Goal: Task Accomplishment & Management: Manage account settings

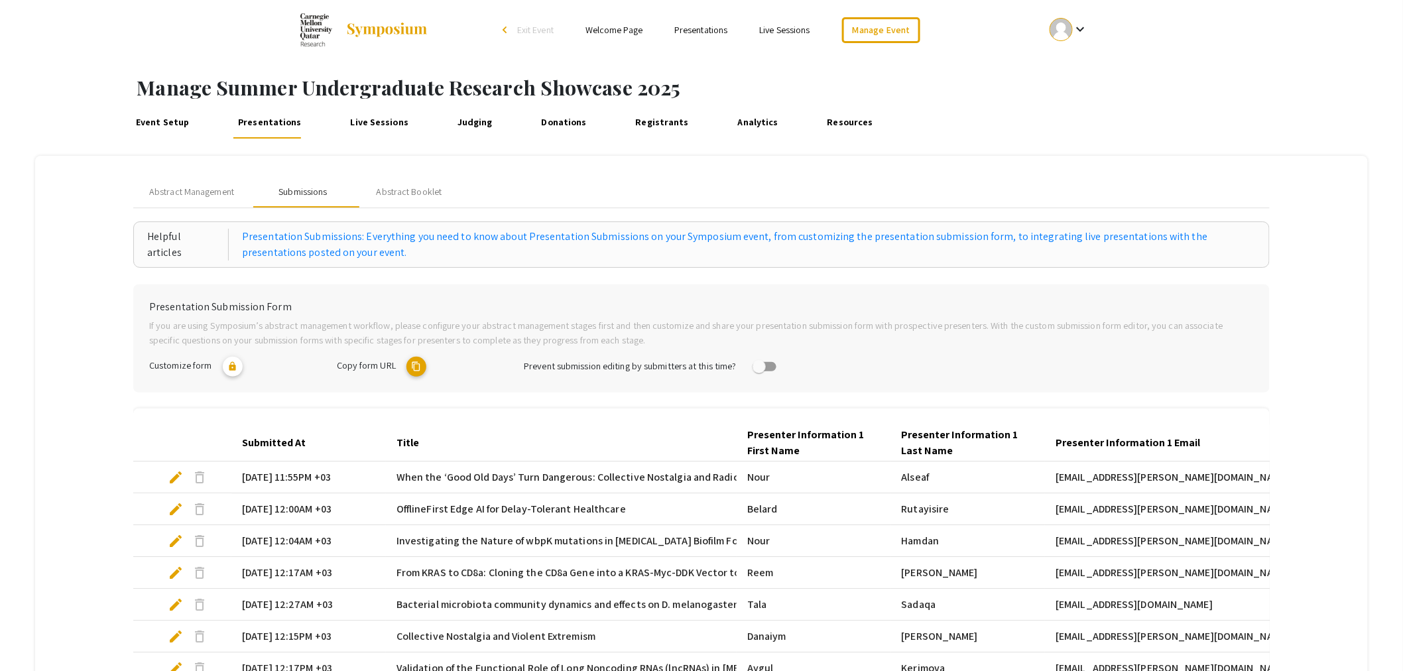
click at [299, 196] on div "Submissions" at bounding box center [303, 192] width 48 height 14
click at [673, 115] on link "Registrants" at bounding box center [662, 123] width 60 height 32
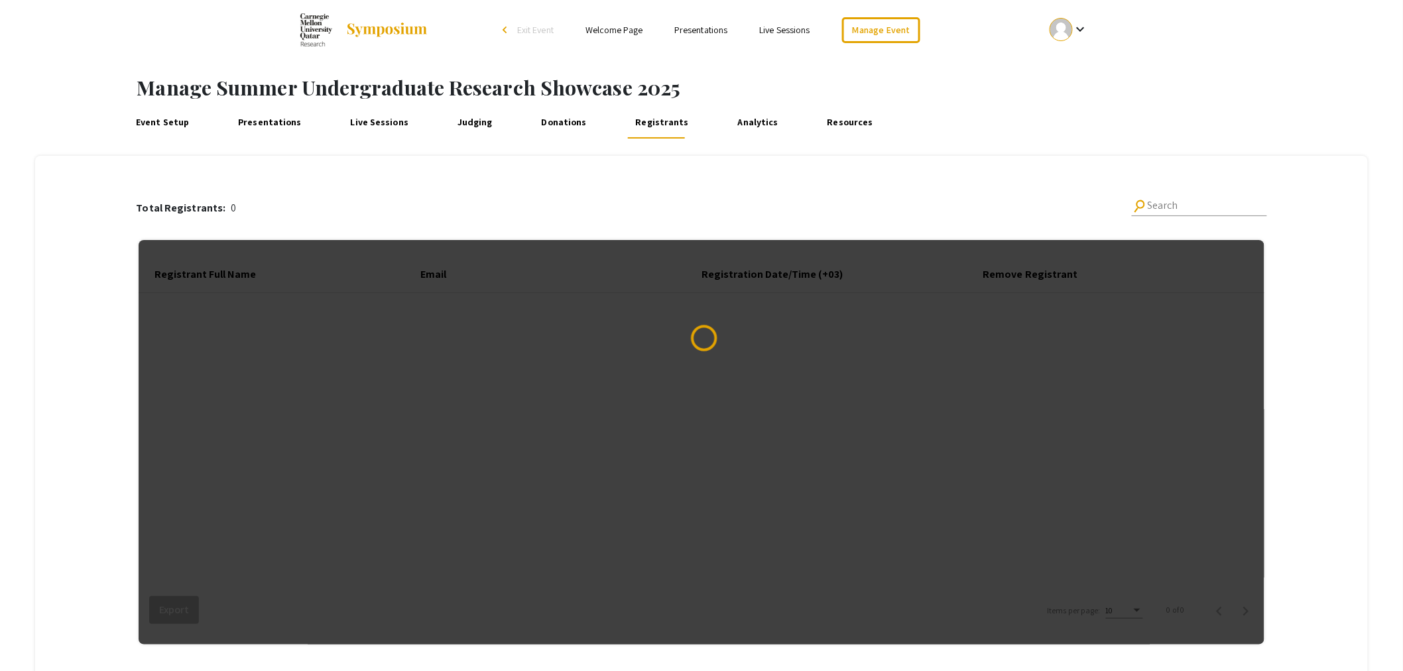
click at [262, 118] on link "Presentations" at bounding box center [270, 123] width 70 height 32
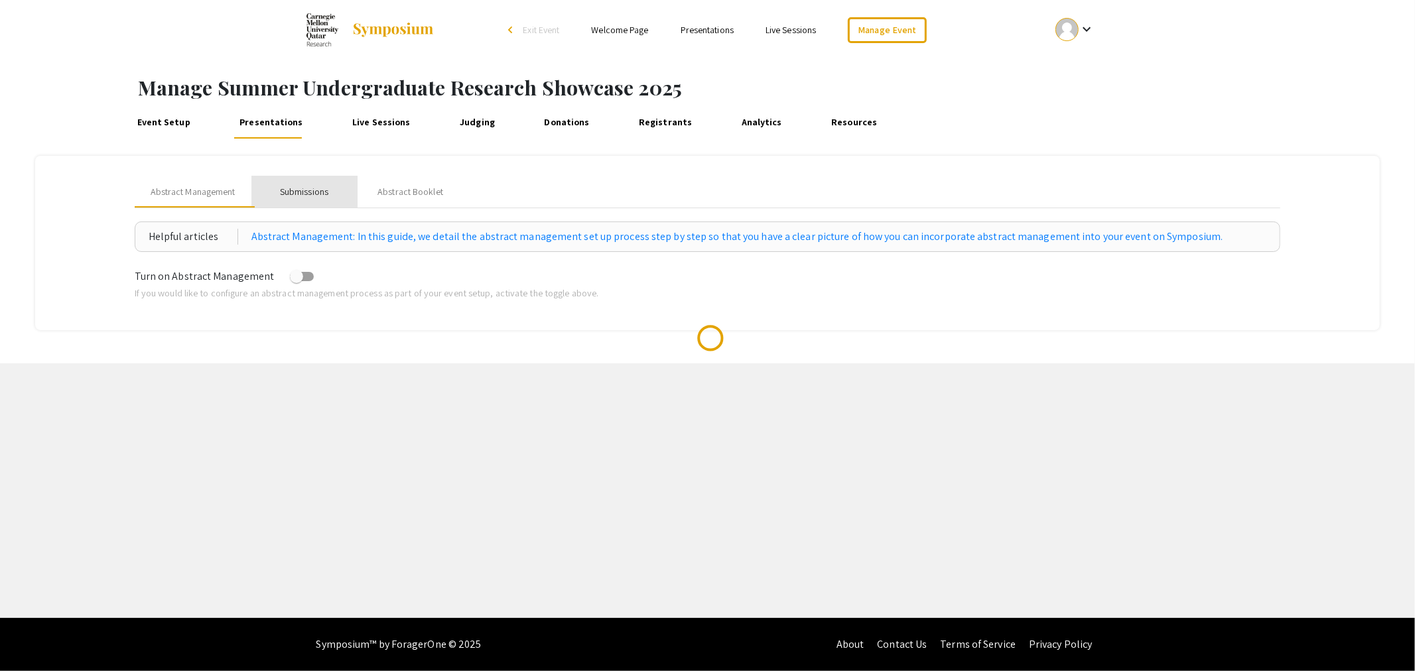
click at [320, 194] on div "Submissions" at bounding box center [304, 192] width 48 height 14
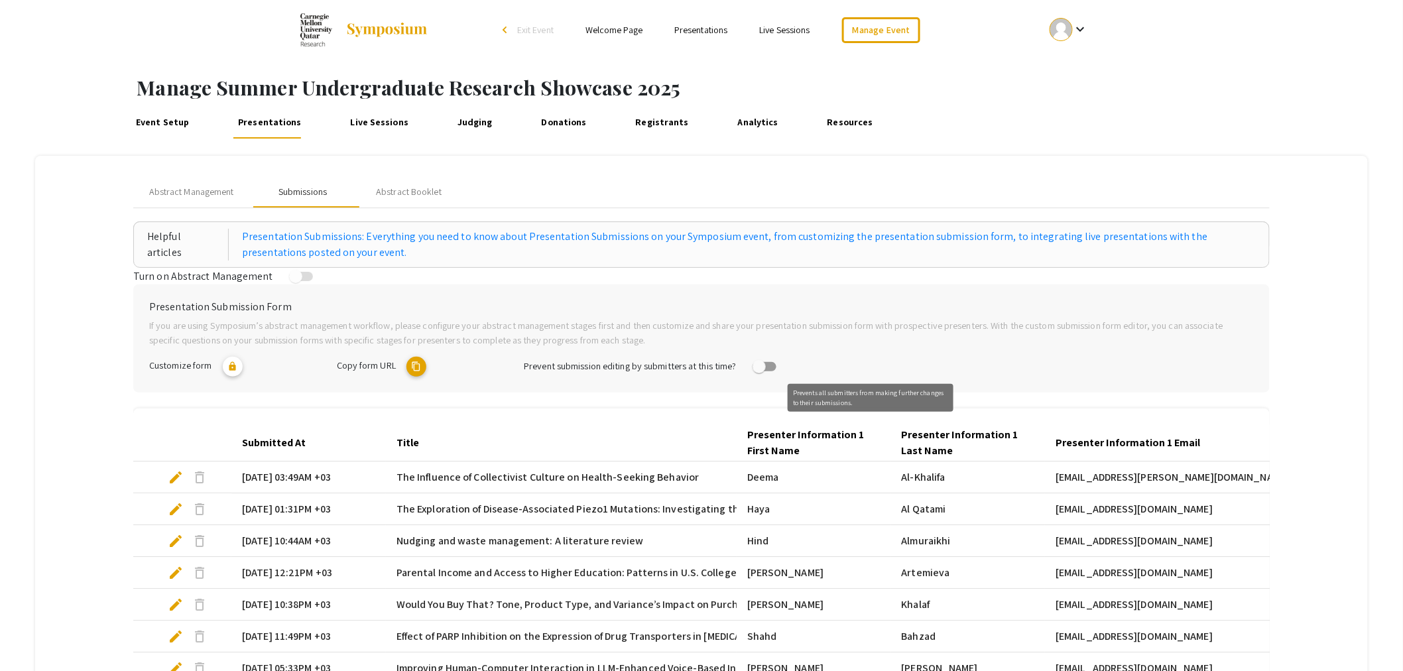
scroll to position [279, 0]
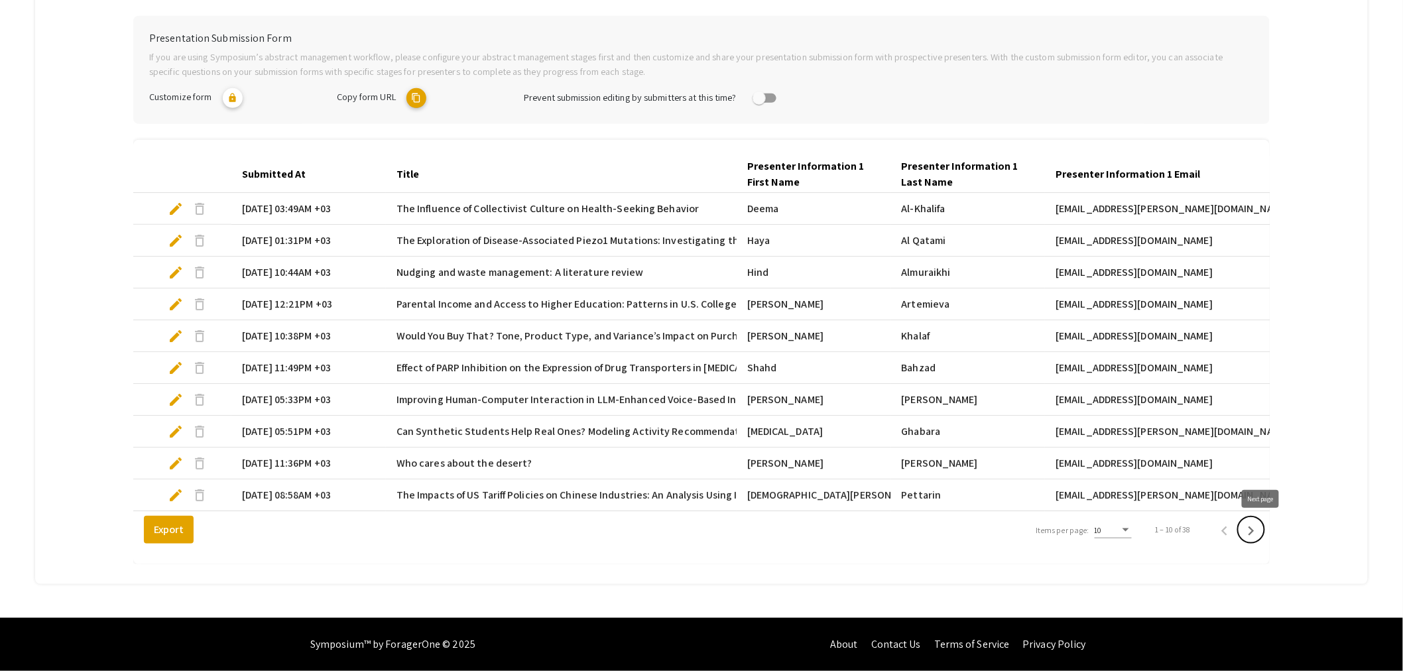
click at [1261, 533] on icon "Next page" at bounding box center [1251, 531] width 19 height 19
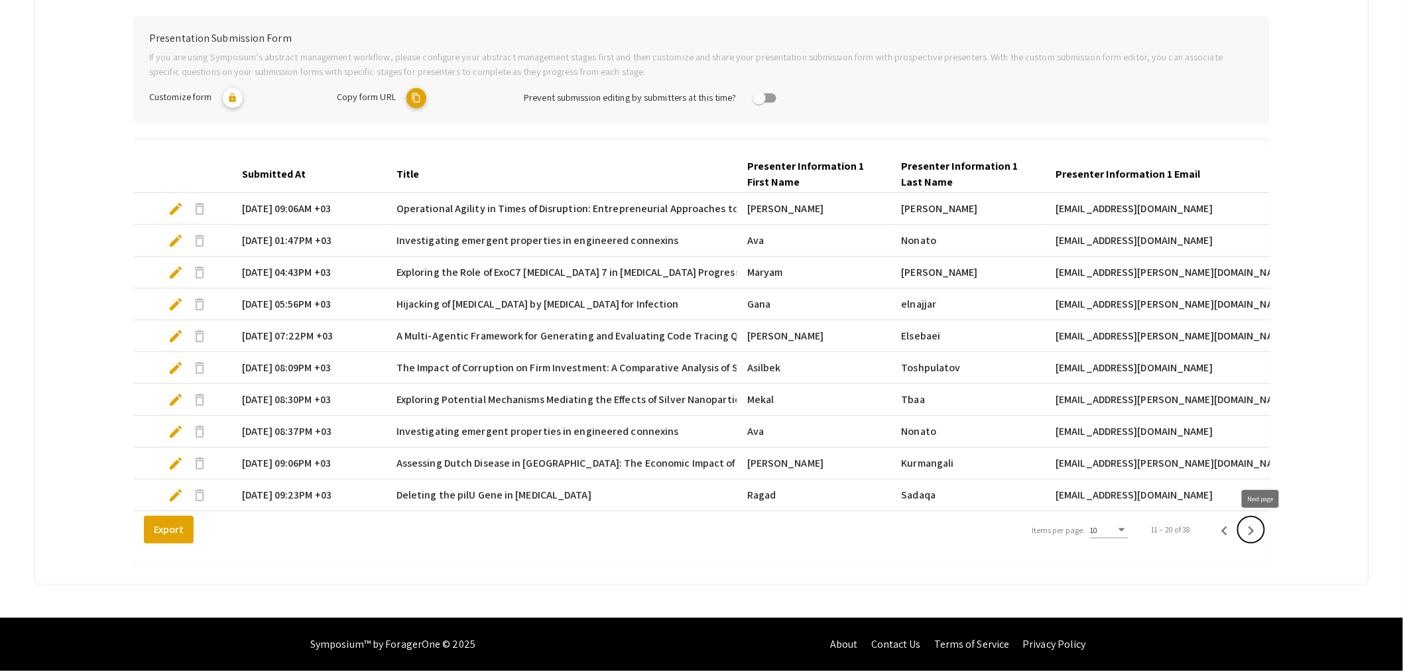
click at [1261, 533] on icon "Next page" at bounding box center [1251, 531] width 19 height 19
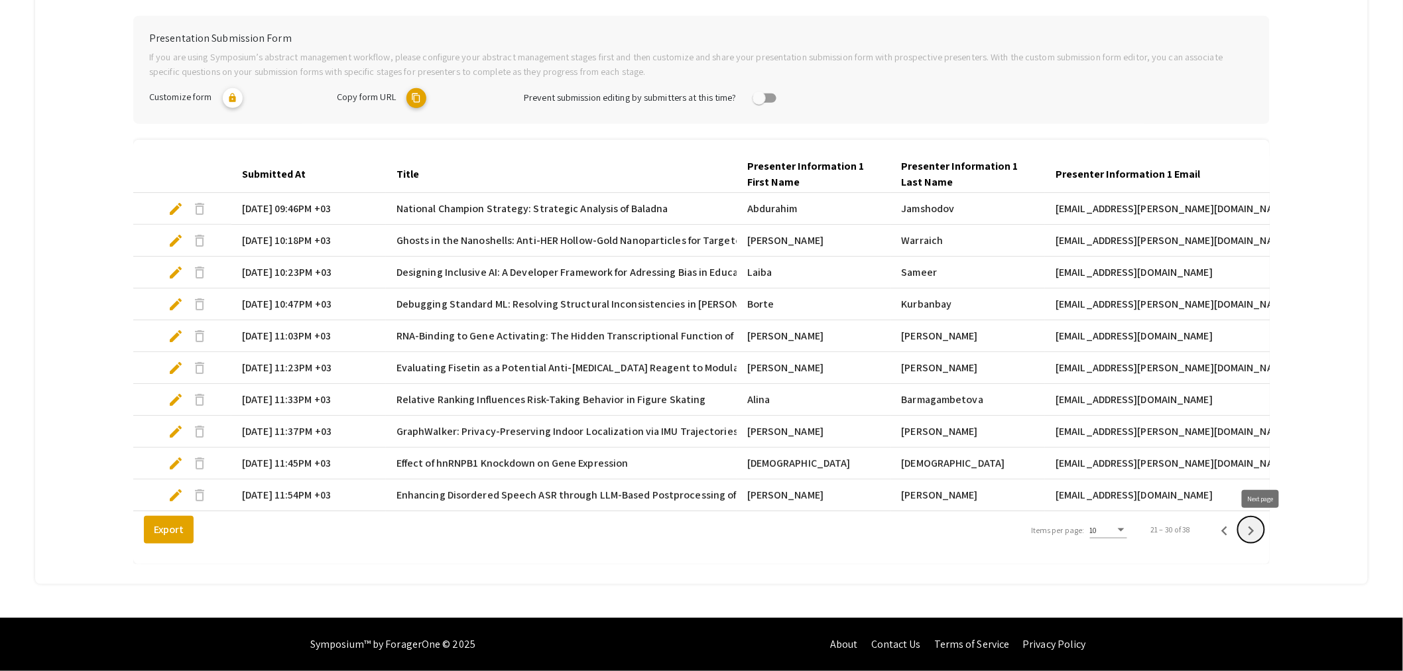
click at [1261, 533] on icon "Next page" at bounding box center [1251, 531] width 19 height 19
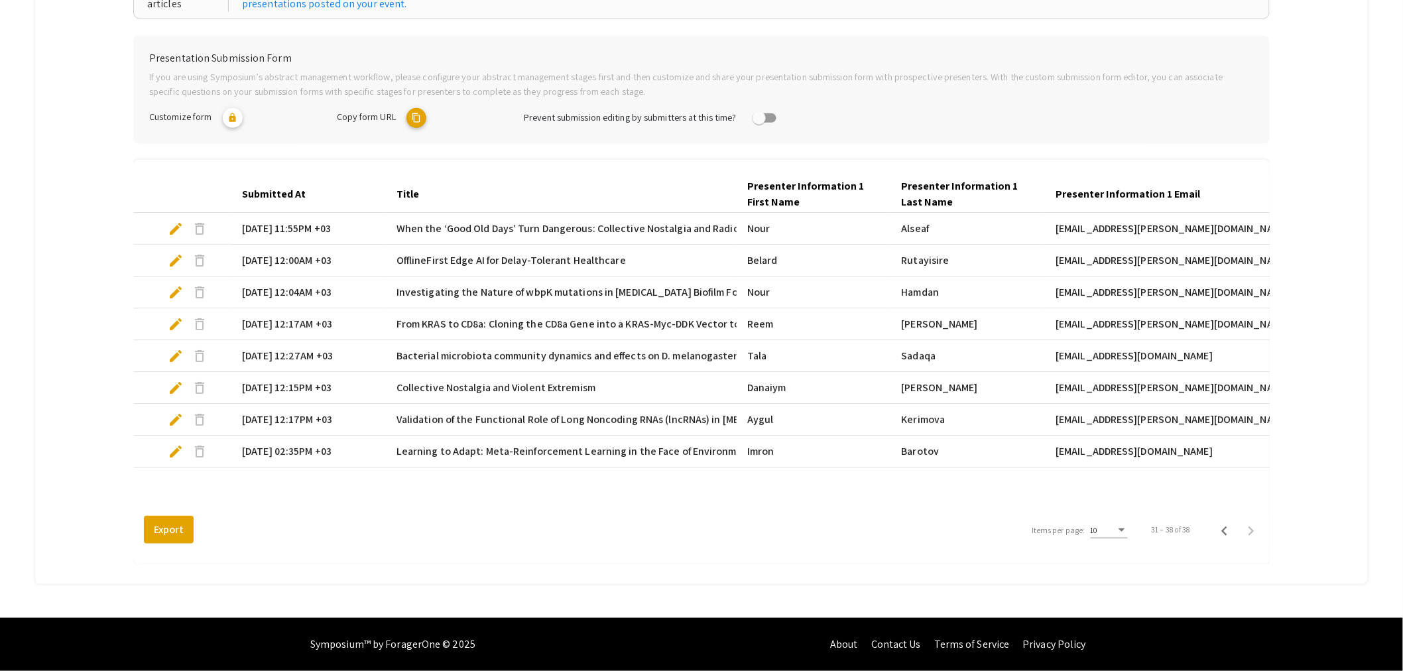
scroll to position [101, 0]
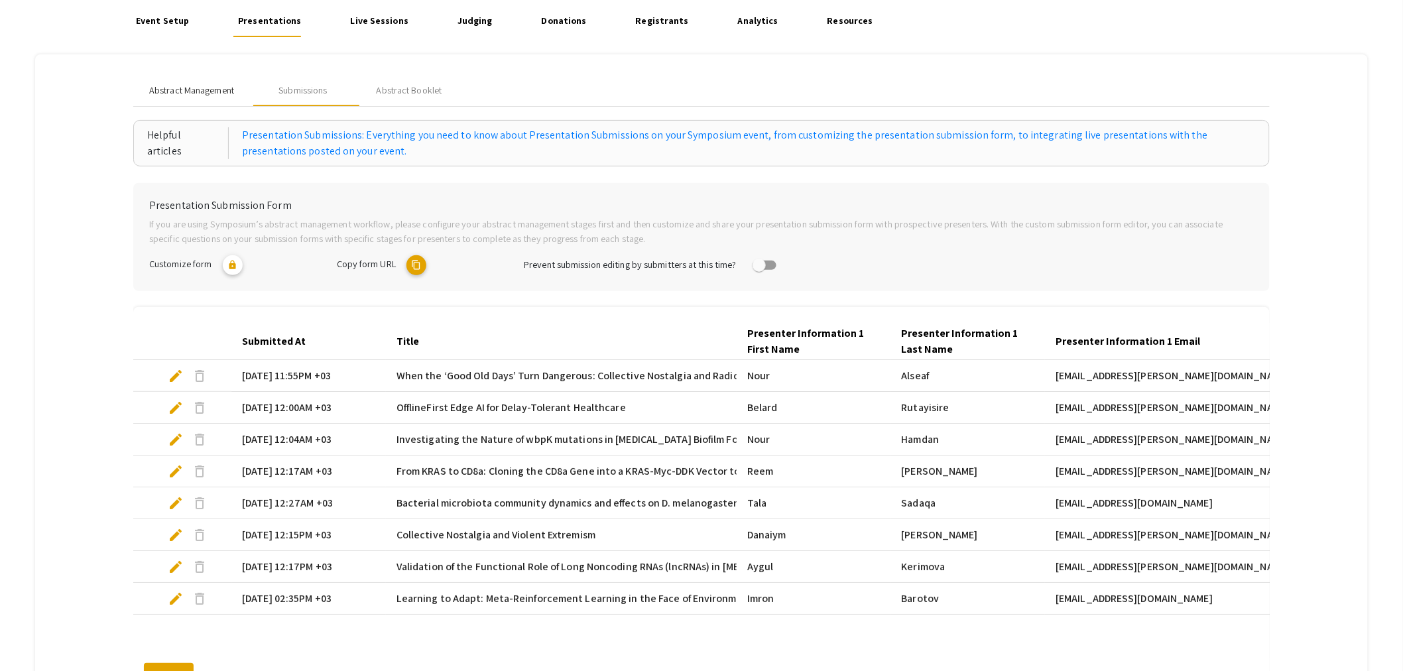
click at [184, 93] on span "Abstract Management" at bounding box center [191, 91] width 85 height 14
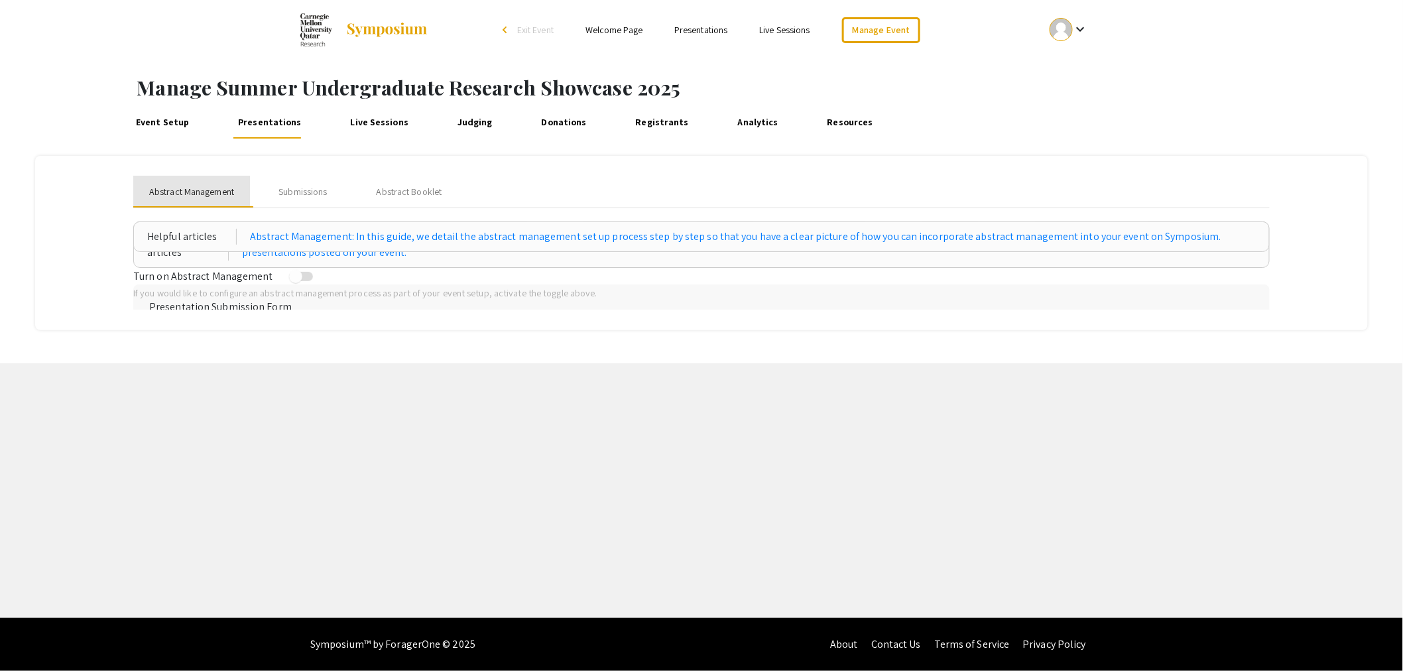
scroll to position [0, 0]
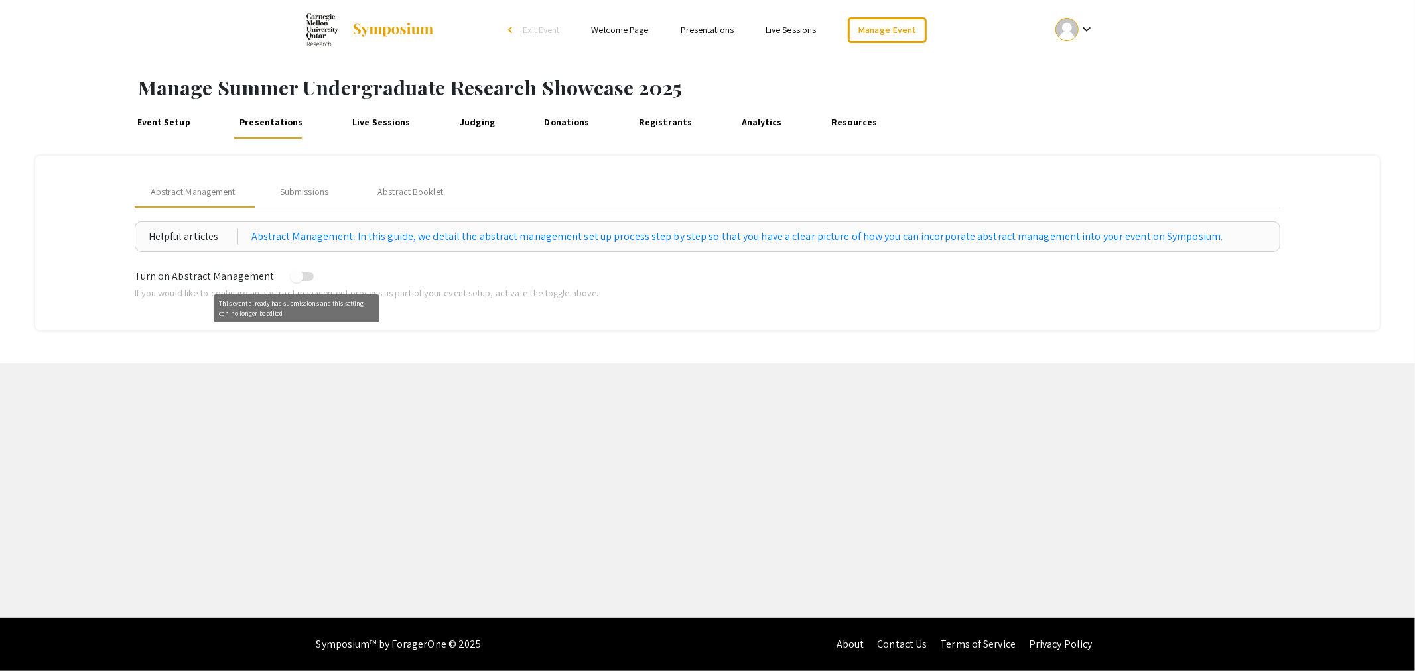
click at [290, 276] on span at bounding box center [296, 276] width 13 height 13
click at [294, 276] on span at bounding box center [296, 276] width 13 height 13
drag, startPoint x: 293, startPoint y: 274, endPoint x: 308, endPoint y: 273, distance: 14.6
click at [308, 273] on label at bounding box center [302, 277] width 24 height 16
click at [370, 272] on div "Turn on Abstract Management" at bounding box center [708, 277] width 1146 height 17
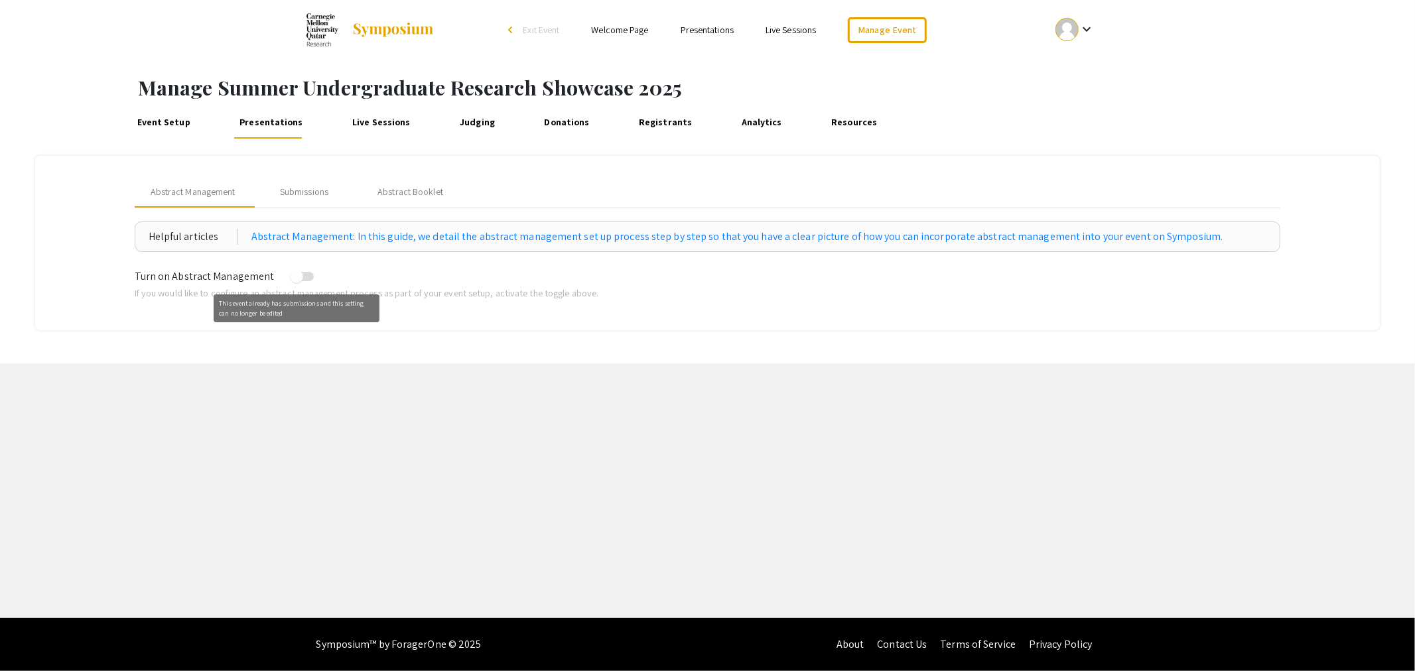
click at [293, 279] on span at bounding box center [296, 276] width 13 height 13
click at [290, 277] on span at bounding box center [296, 276] width 13 height 13
click at [193, 275] on span "Turn on Abstract Management" at bounding box center [205, 276] width 140 height 14
click at [312, 190] on div "Submissions" at bounding box center [304, 192] width 48 height 14
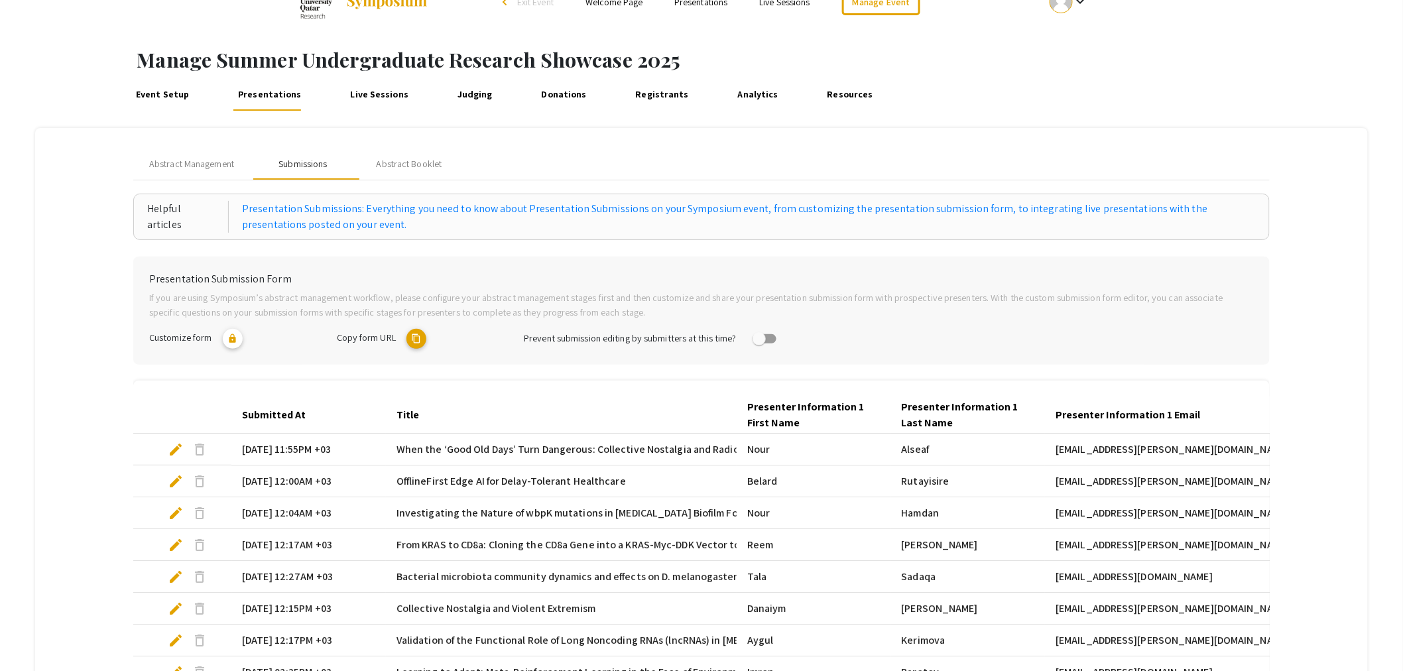
scroll to position [249, 0]
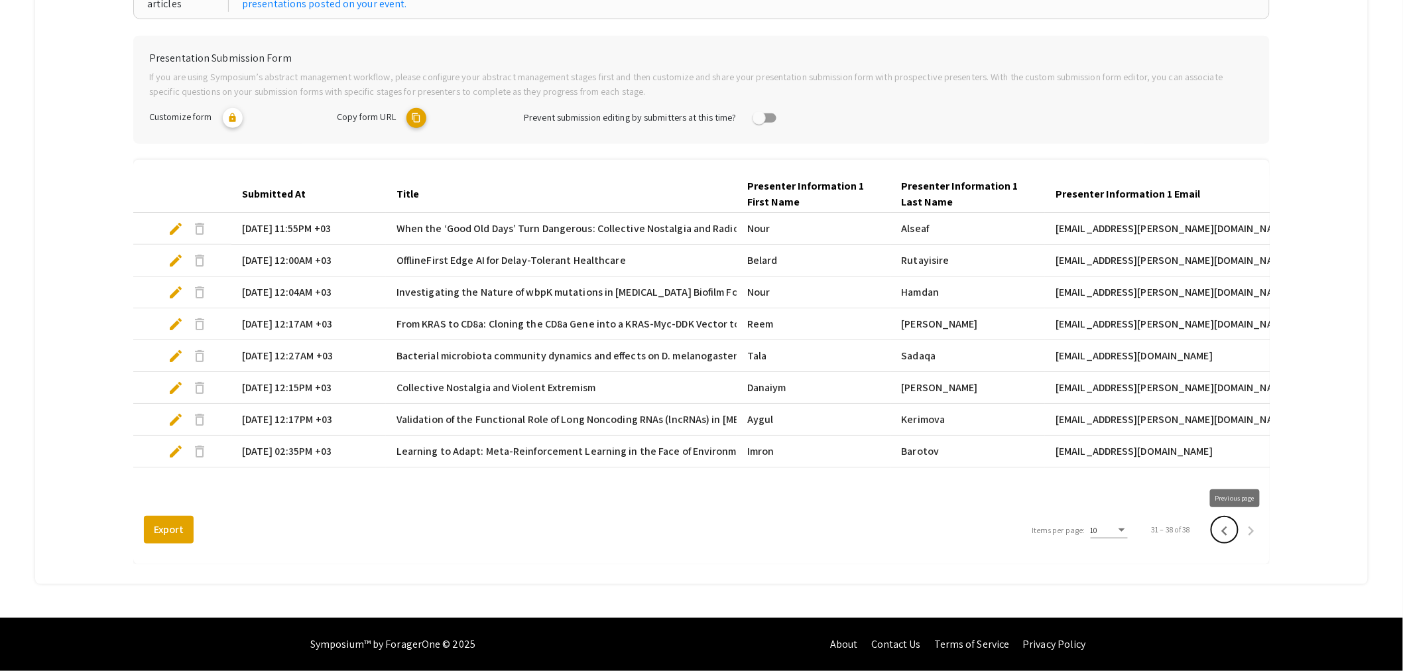
click at [1228, 533] on icon "Previous page" at bounding box center [1225, 531] width 6 height 9
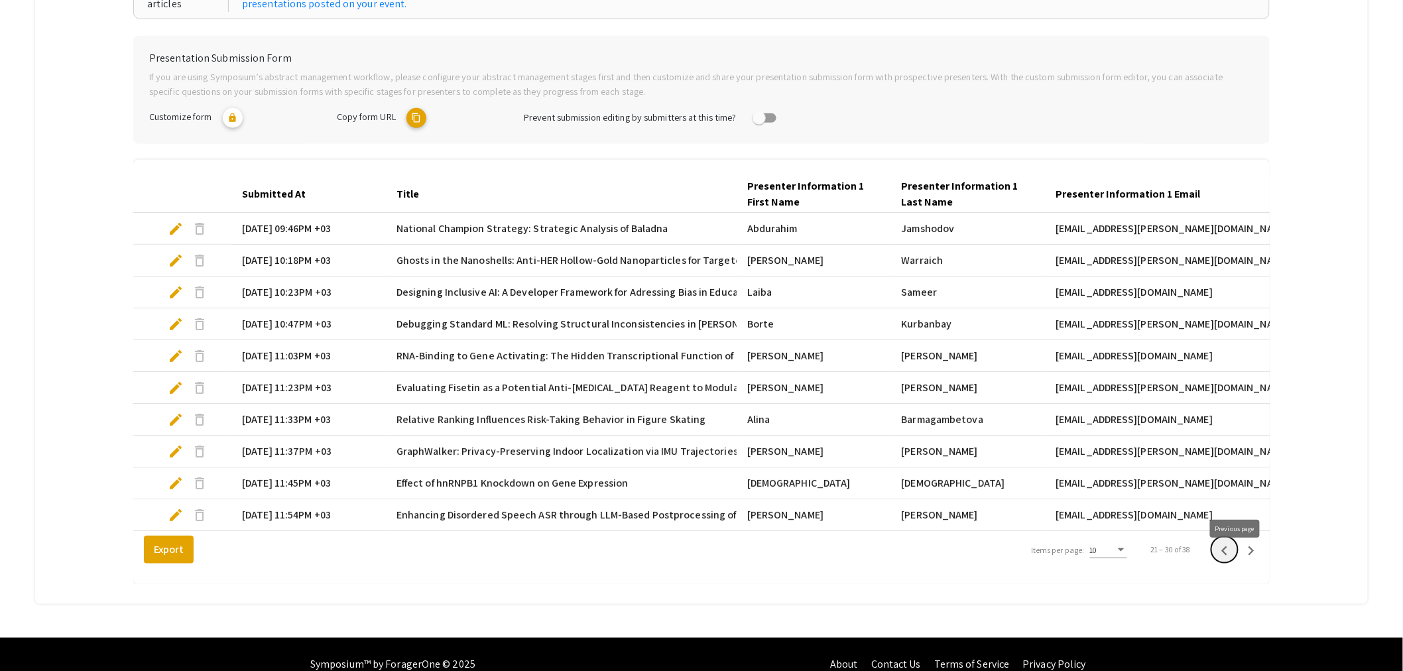
click at [1228, 556] on icon "Previous page" at bounding box center [1225, 551] width 6 height 9
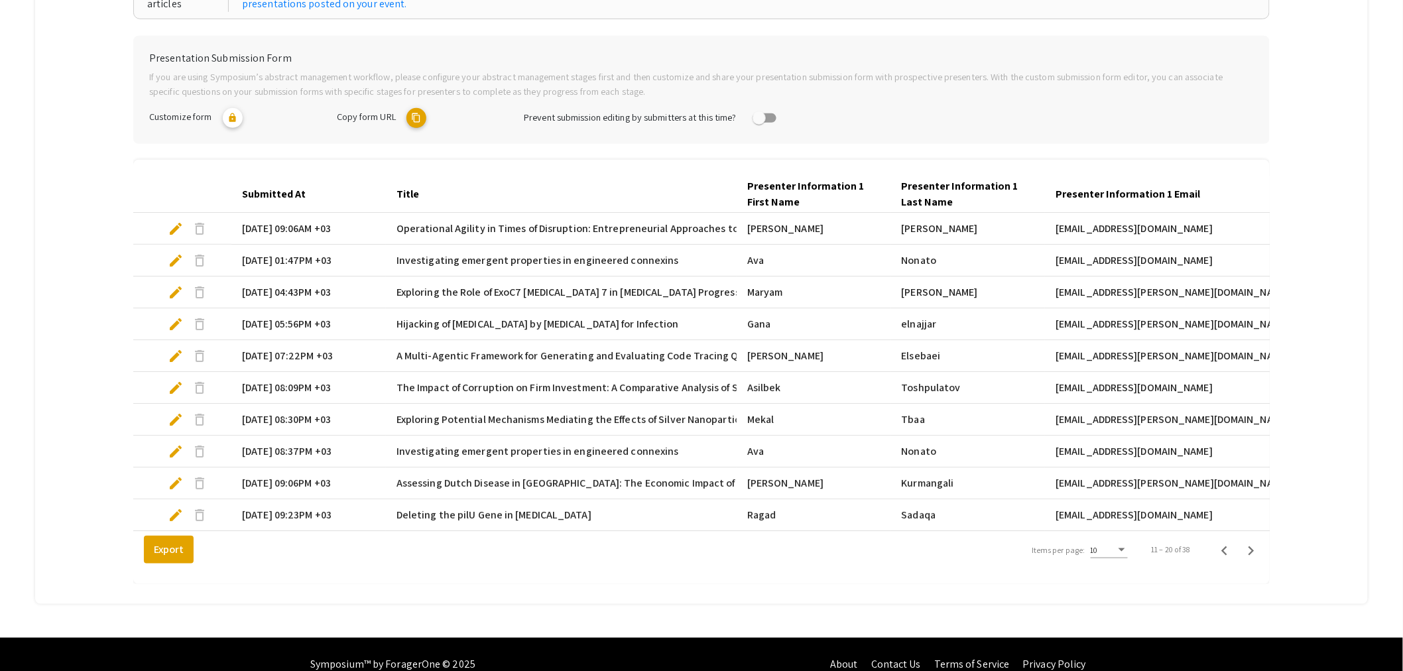
click at [174, 259] on span "edit" at bounding box center [176, 261] width 16 height 16
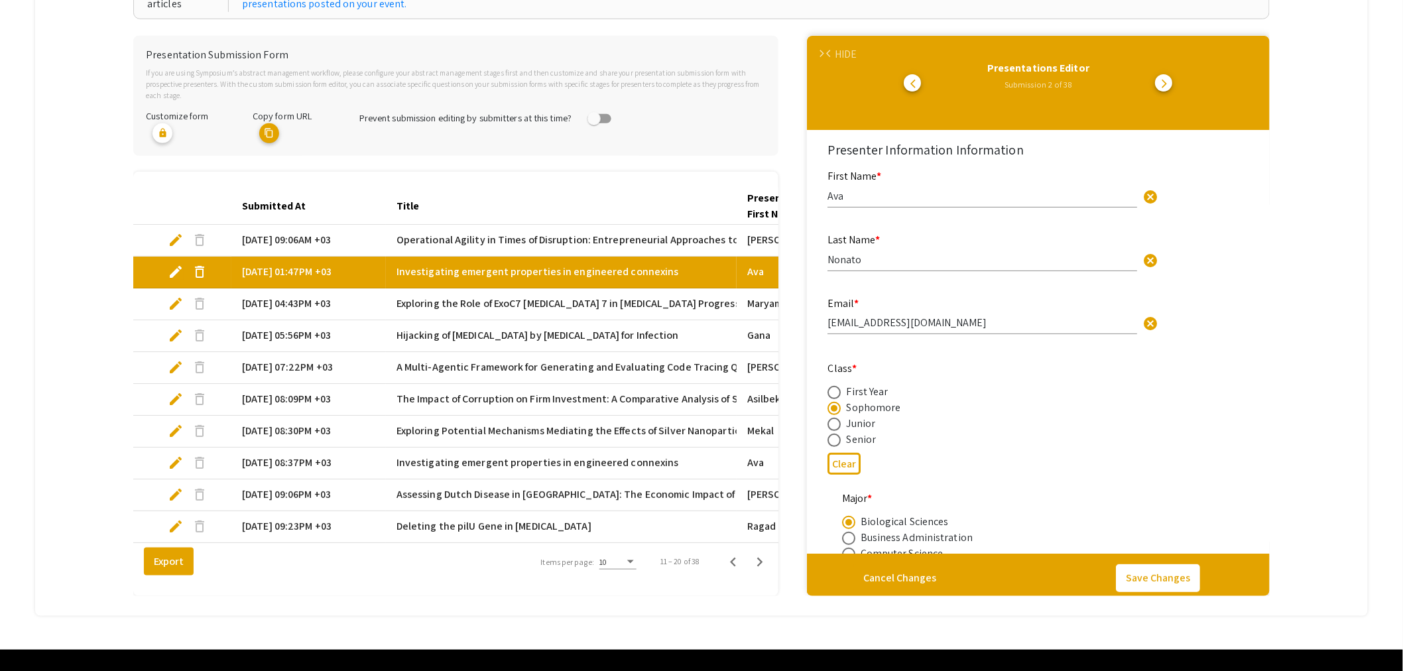
select select "custom"
type input "0"
select select "custom"
type input "1"
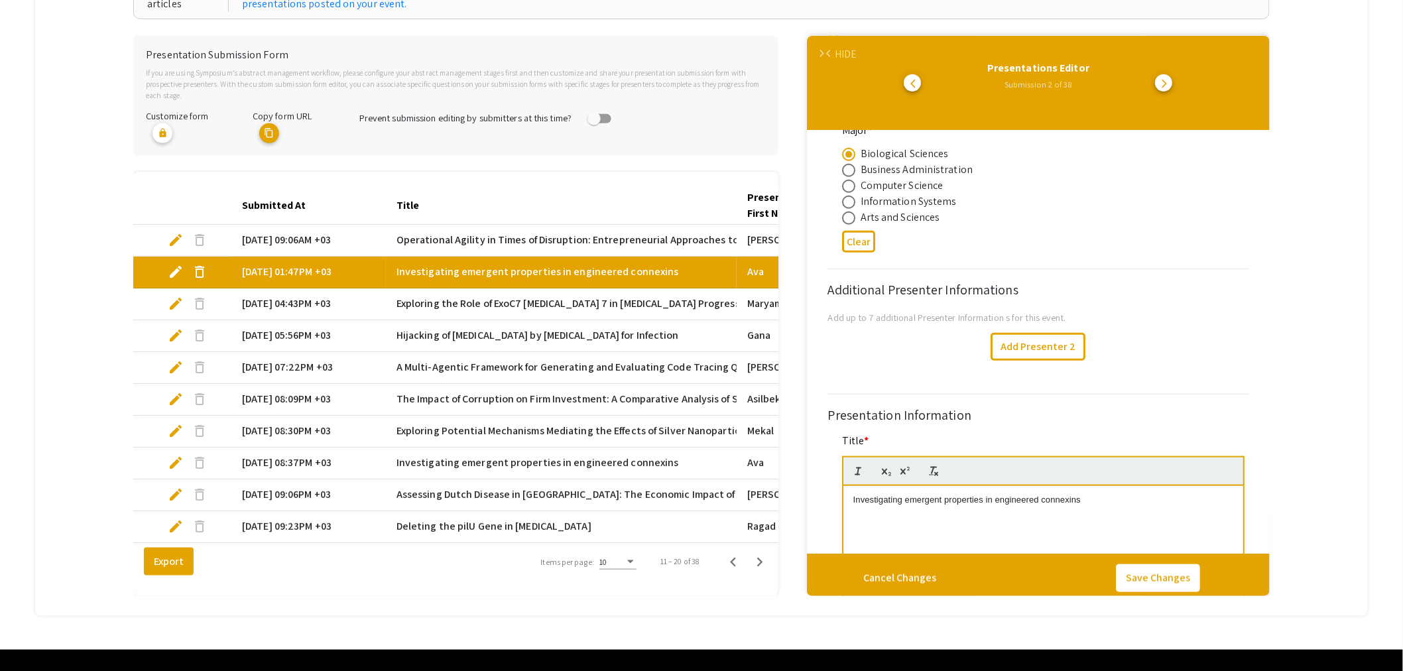
click at [1368, 535] on mat-tab-group "Abstract Management Submissions Abstract Booklet Helpful articles Presentation …" at bounding box center [701, 261] width 1333 height 709
select select "auto"
click at [70, 254] on mat-tab-group "Abstract Management Submissions Abstract Booklet Helpful articles Presentation …" at bounding box center [701, 261] width 1333 height 709
click at [846, 52] on div "HIDE" at bounding box center [846, 54] width 22 height 16
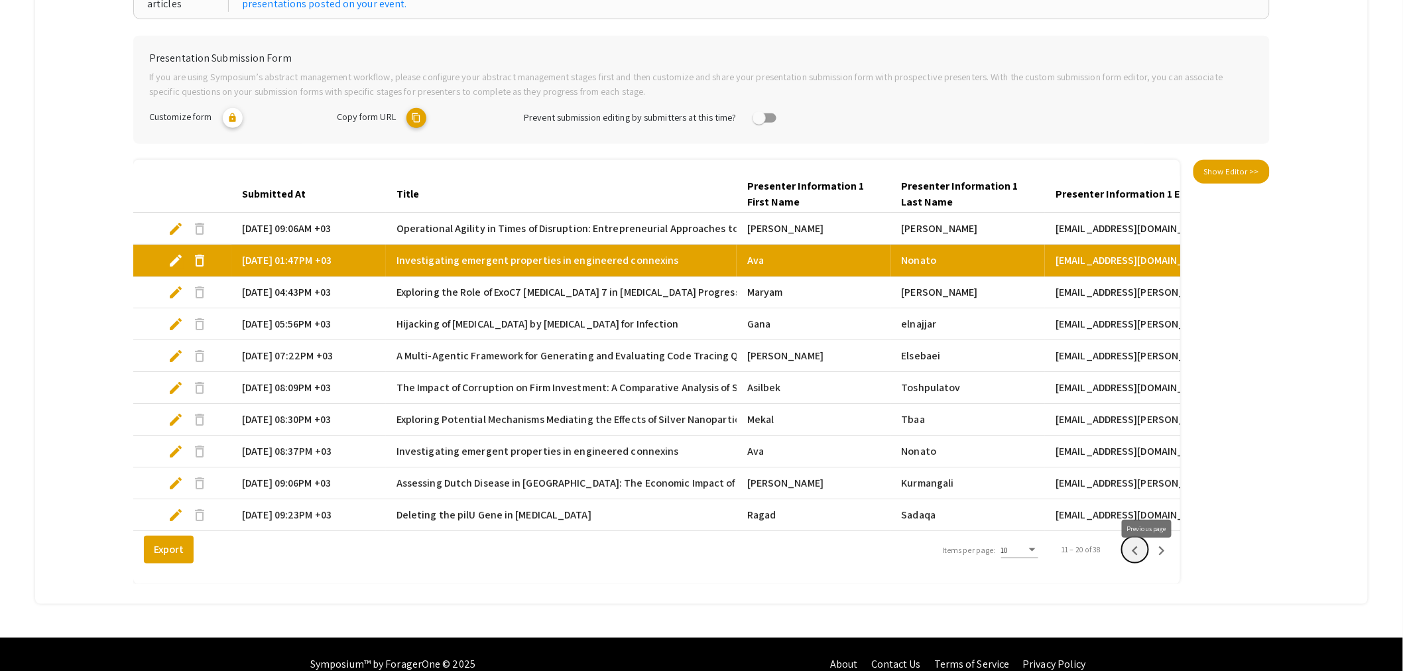
click at [1143, 556] on icon "Previous page" at bounding box center [1135, 551] width 19 height 19
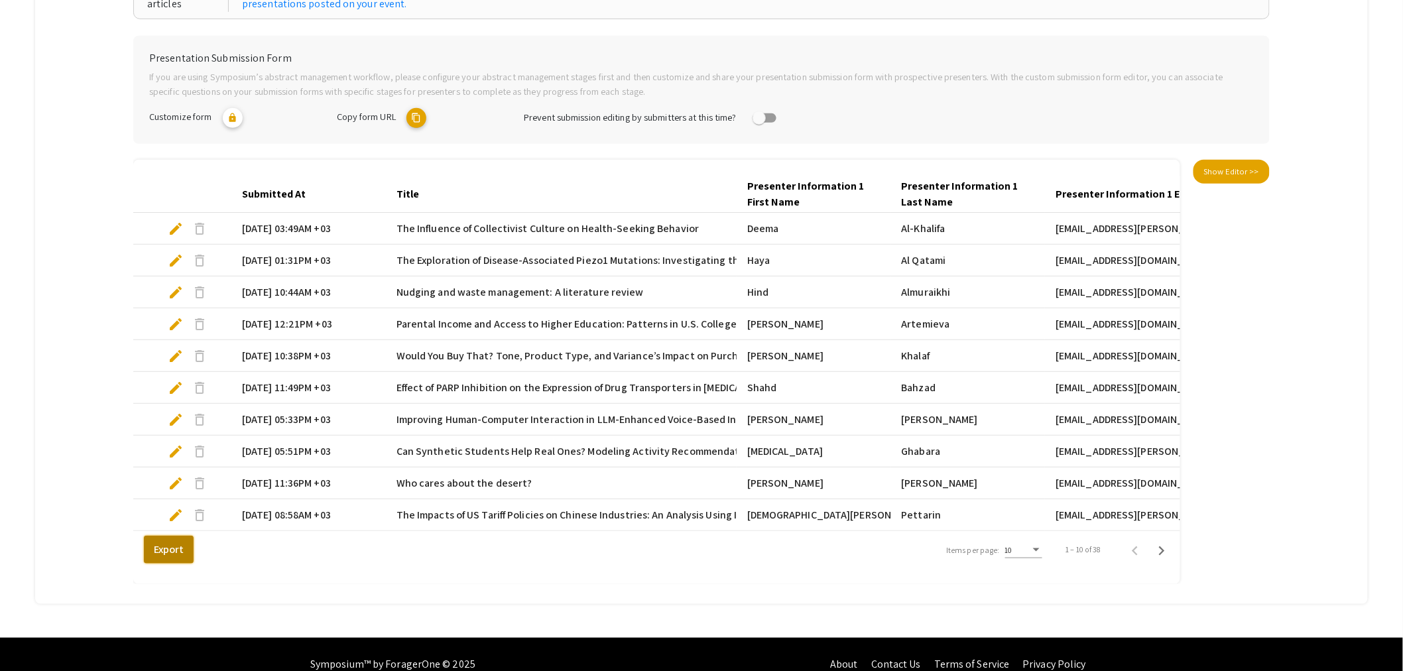
click at [150, 558] on button "Export" at bounding box center [169, 550] width 50 height 28
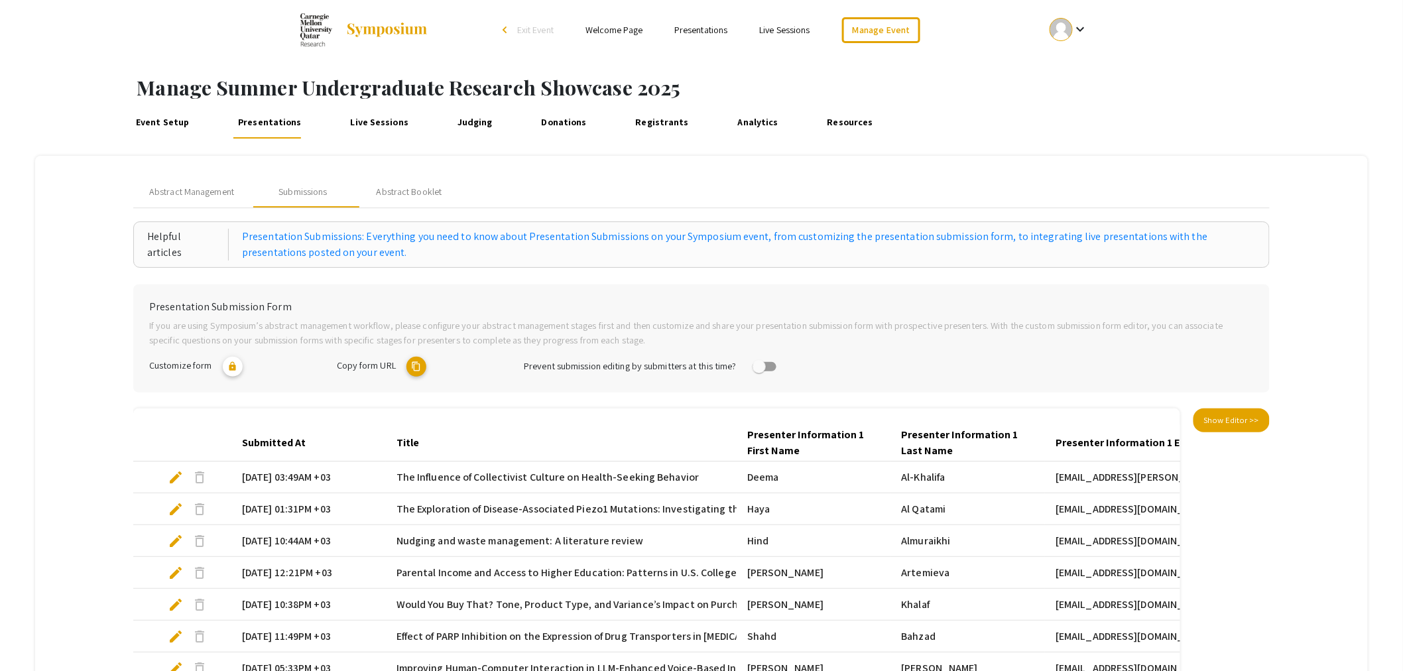
scroll to position [279, 0]
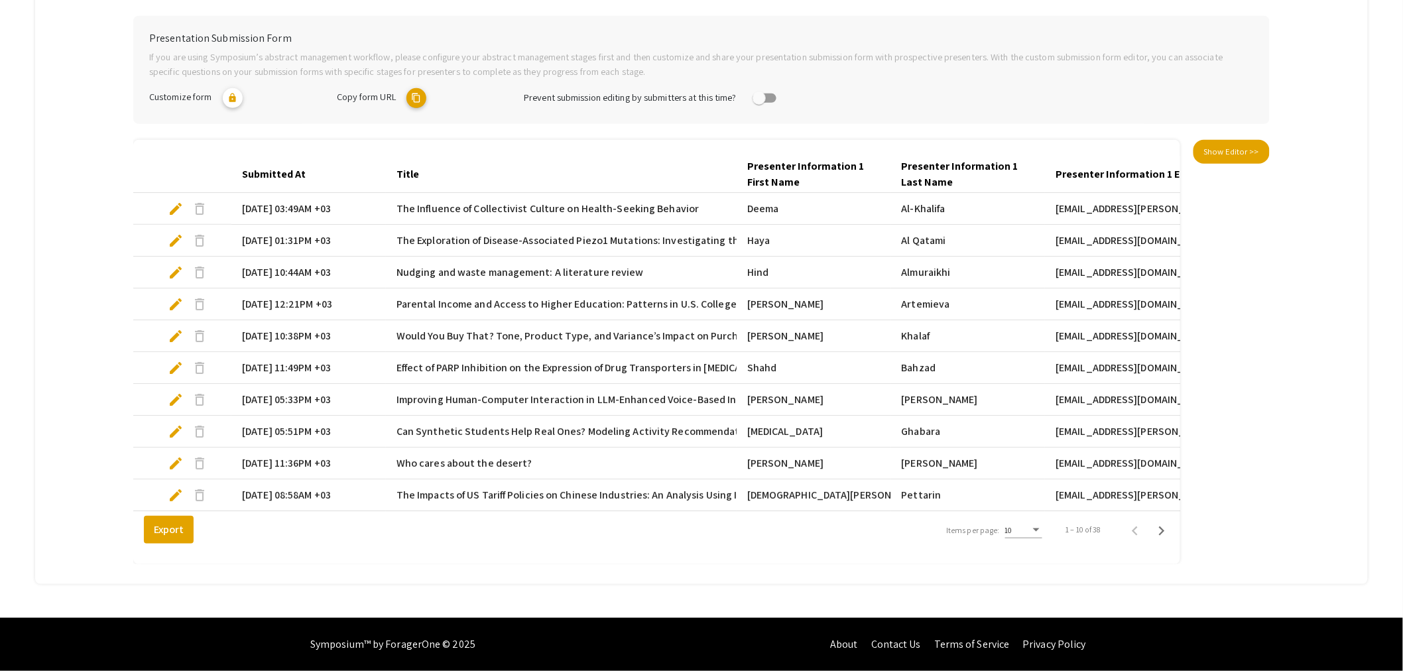
click at [180, 487] on span "edit" at bounding box center [176, 495] width 16 height 16
select select "custom"
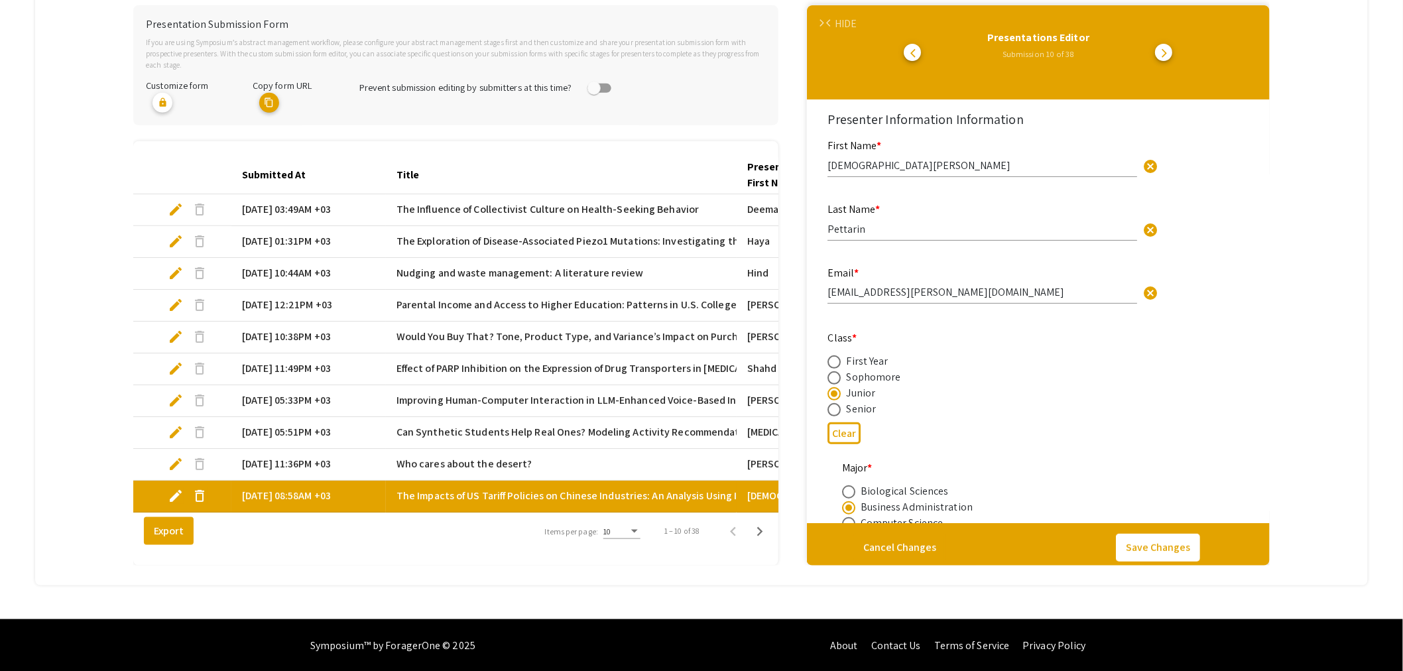
type input "0"
select select "custom"
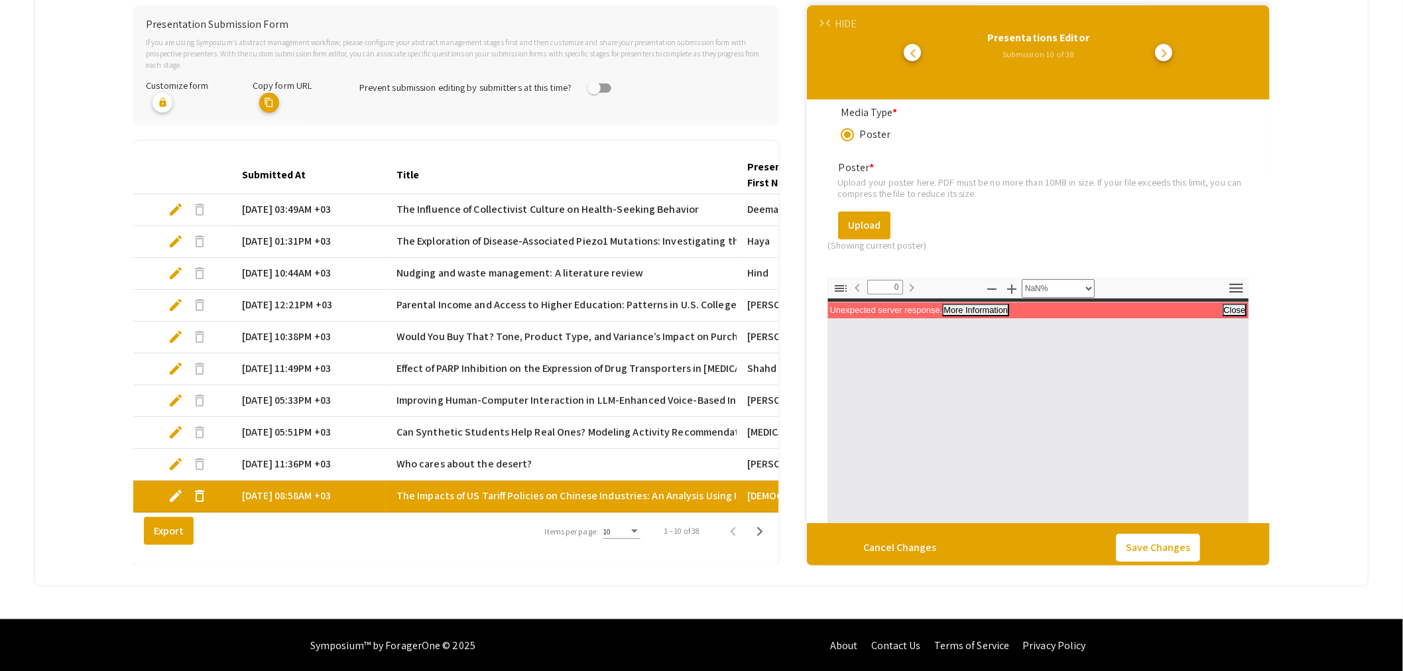
scroll to position [280, 0]
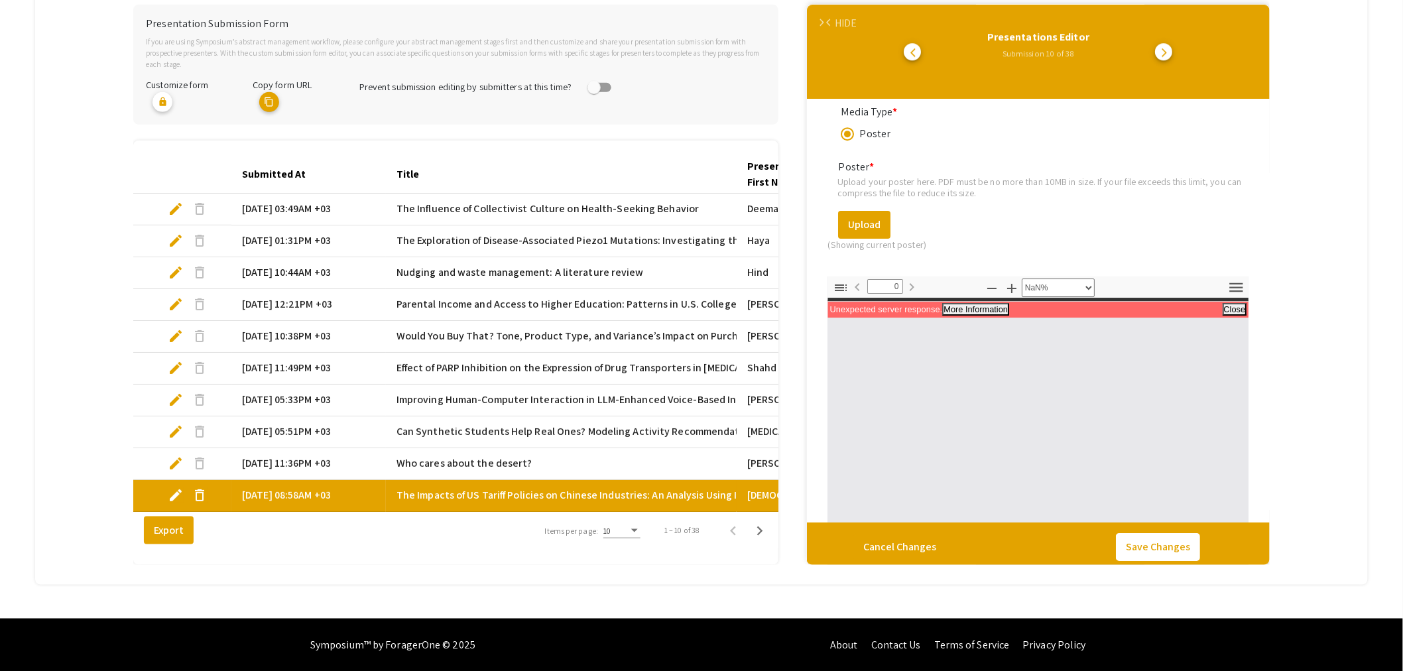
click at [846, 19] on div "HIDE" at bounding box center [846, 23] width 22 height 16
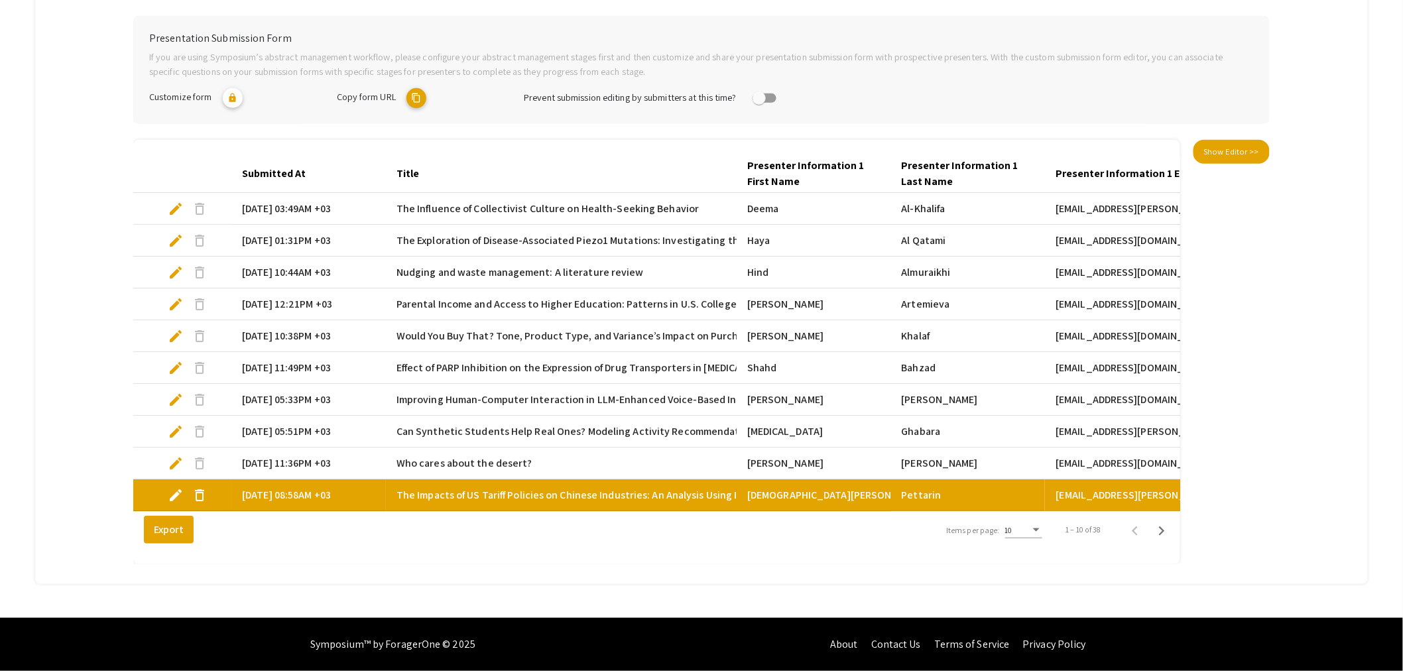
scroll to position [279, 0]
